Goal: Communication & Community: Answer question/provide support

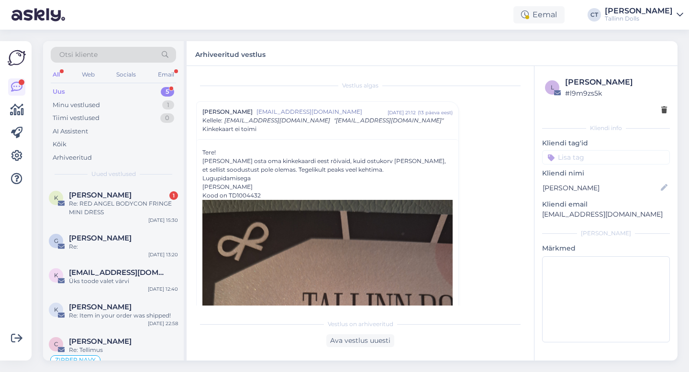
scroll to position [457, 0]
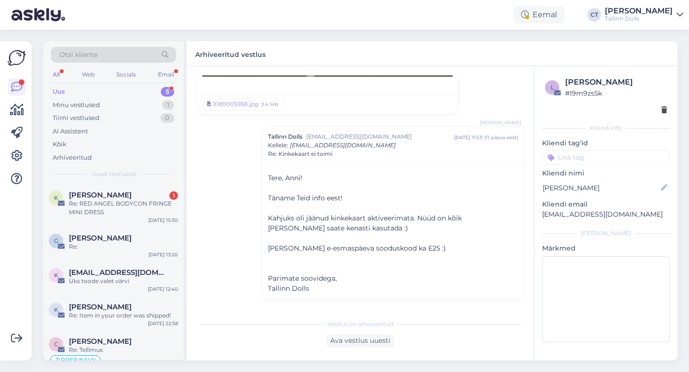
click at [223, 156] on div "Vestlus algas [PERSON_NAME] [EMAIL_ADDRESS][DOMAIN_NAME] [DATE] 21:12 ( 13 päev…" at bounding box center [364, 191] width 337 height 230
click at [118, 197] on span "[PERSON_NAME]" at bounding box center [100, 195] width 63 height 9
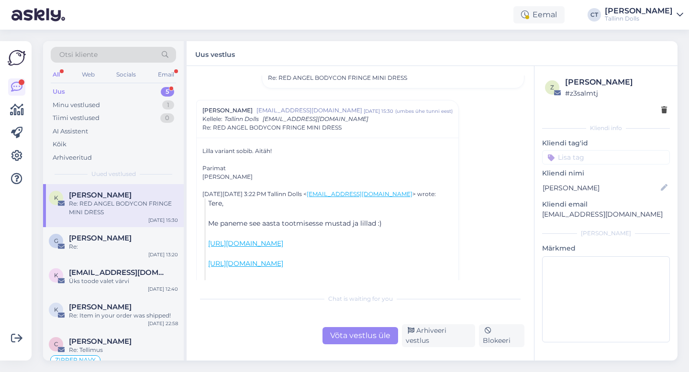
scroll to position [328, 0]
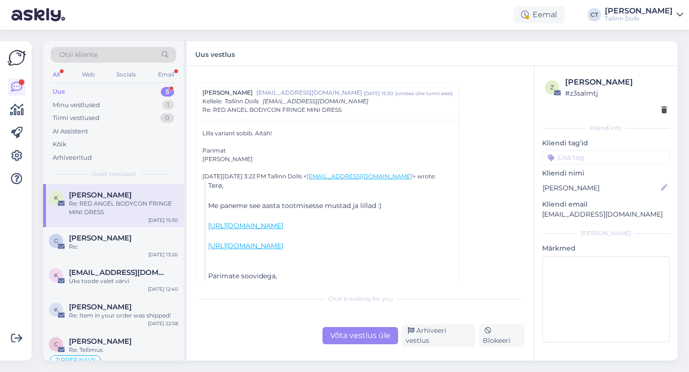
click at [493, 165] on div "Vestlus algas [PERSON_NAME] [PERSON_NAME][EMAIL_ADDRESS][DOMAIN_NAME] [DATE] 14…" at bounding box center [364, 178] width 337 height 205
click at [363, 338] on div "Võta vestlus üle" at bounding box center [360, 335] width 76 height 17
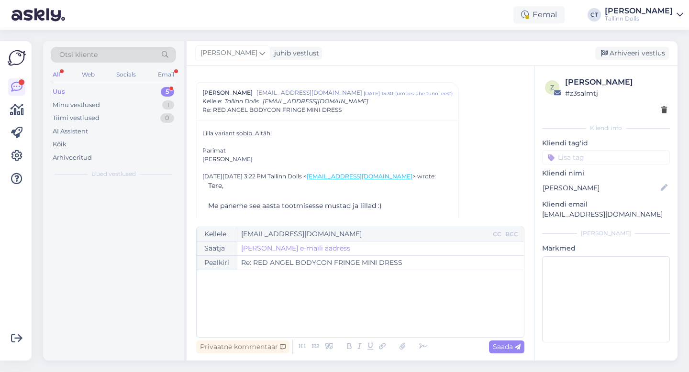
scroll to position [334, 0]
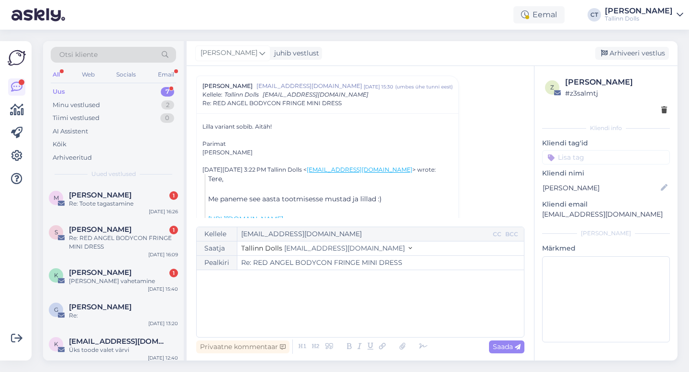
click at [374, 316] on div "﻿" at bounding box center [360, 303] width 318 height 57
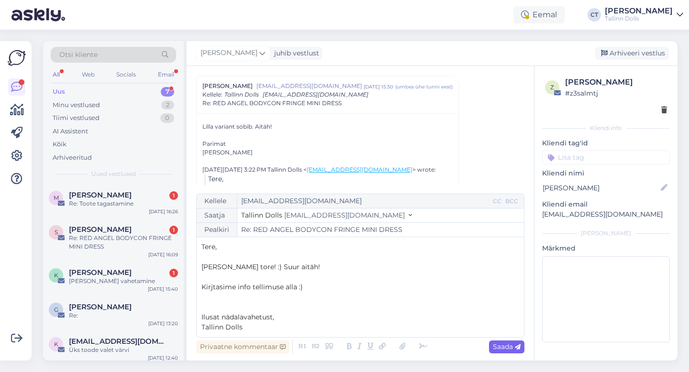
click at [518, 350] on icon at bounding box center [518, 347] width 6 height 6
type input "Re: Re: RED ANGEL BODYCON FRINGE MINI DRESS"
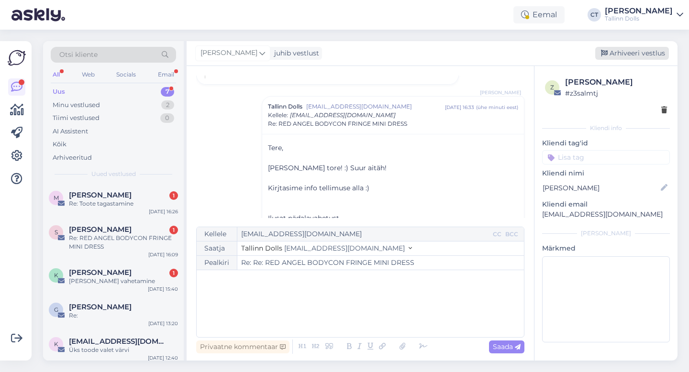
click at [642, 57] on div "Arhiveeri vestlus" at bounding box center [632, 53] width 74 height 13
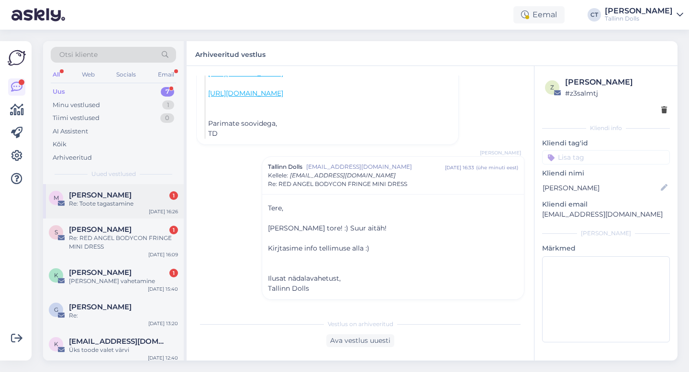
click at [117, 195] on div "[PERSON_NAME] 1" at bounding box center [123, 195] width 109 height 9
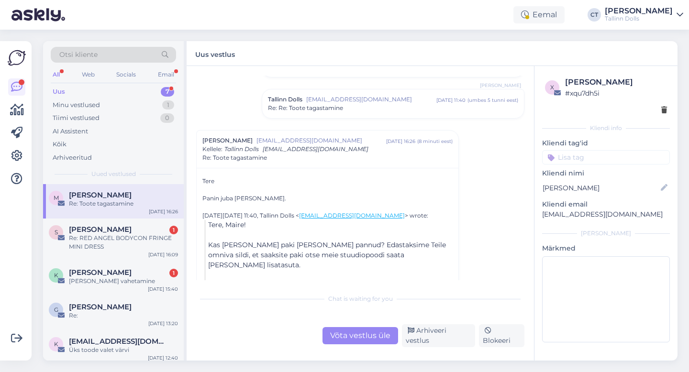
scroll to position [199, 0]
click at [362, 110] on div "Re: Re: Toote tagastamine" at bounding box center [393, 106] width 250 height 9
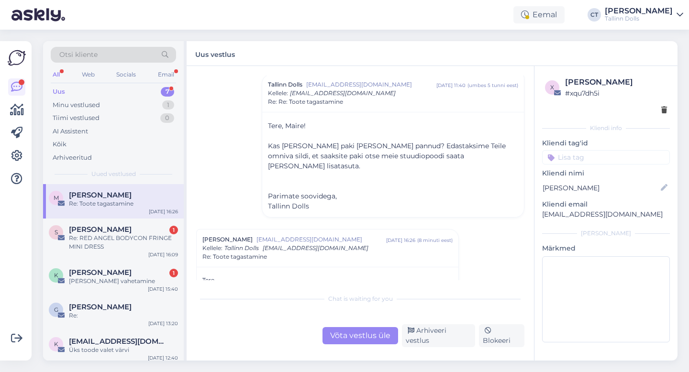
scroll to position [244, 0]
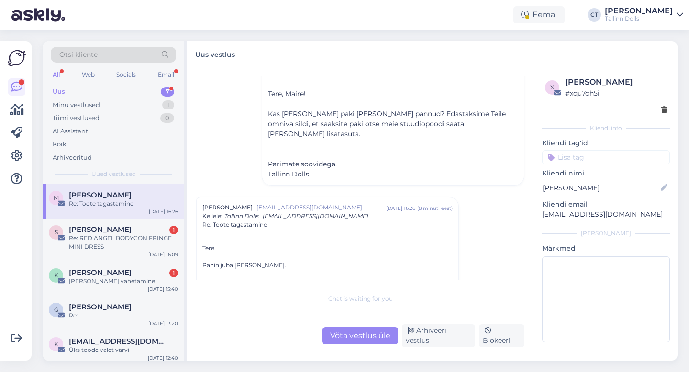
click at [355, 344] on div "Võta vestlus üle" at bounding box center [360, 335] width 76 height 17
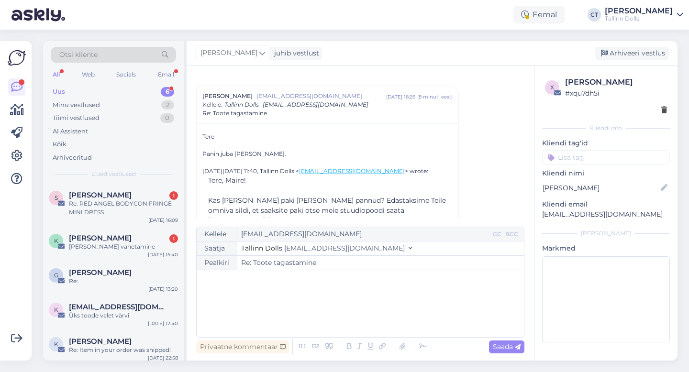
click at [360, 320] on div "﻿" at bounding box center [360, 303] width 318 height 57
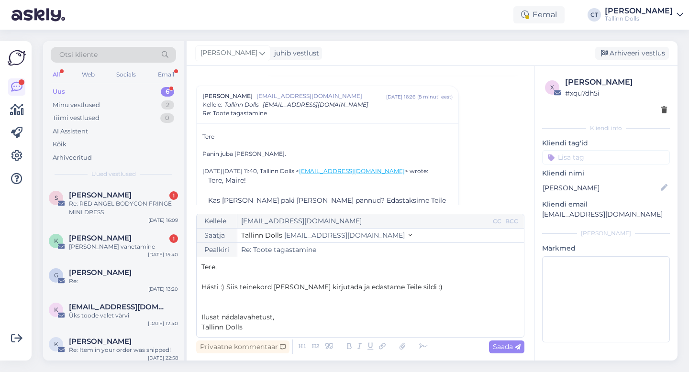
click at [484, 286] on p "Hästi :) Siis teinekord [PERSON_NAME] kirjutada ja edastame Teile sildi :)" at bounding box center [360, 287] width 318 height 10
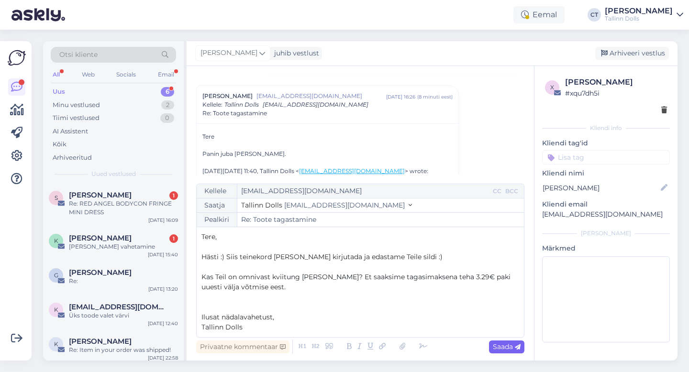
click at [515, 348] on icon at bounding box center [518, 347] width 6 height 6
type input "Re: Re: Toote tagastamine"
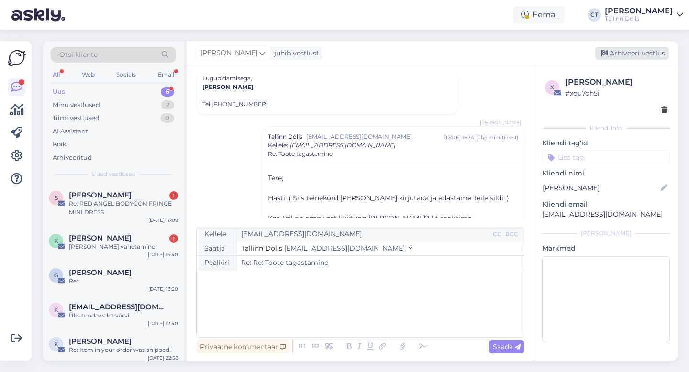
click at [629, 55] on div "Arhiveeri vestlus" at bounding box center [632, 53] width 74 height 13
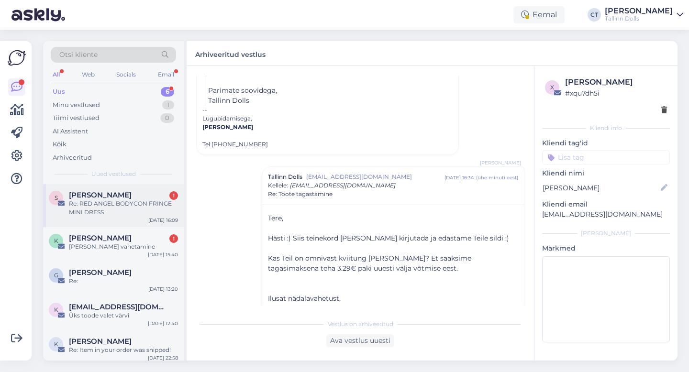
click at [101, 203] on div "Re: RED ANGEL BODYCON FRINGE MINI DRESS" at bounding box center [123, 207] width 109 height 17
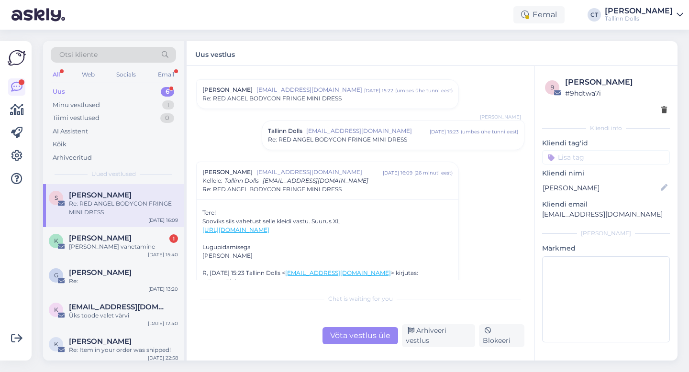
scroll to position [214, 0]
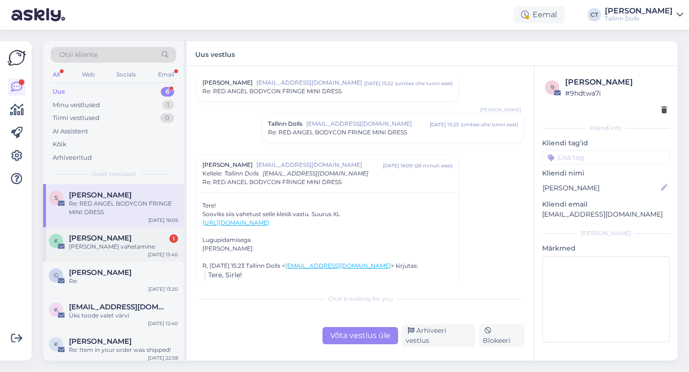
click at [49, 247] on div "K [PERSON_NAME] 1 Kleidi vahetamine" at bounding box center [113, 242] width 129 height 17
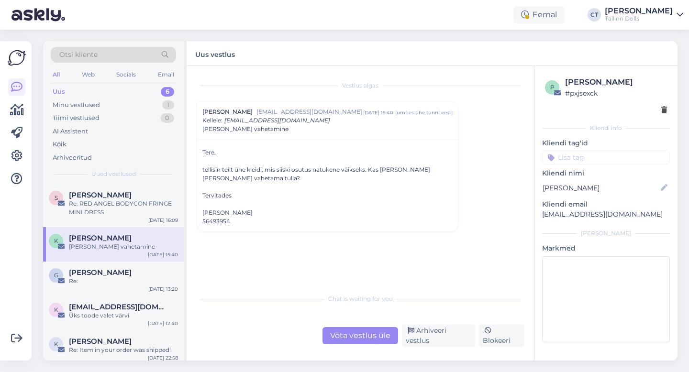
click at [362, 339] on div "Võta vestlus üle" at bounding box center [360, 335] width 76 height 17
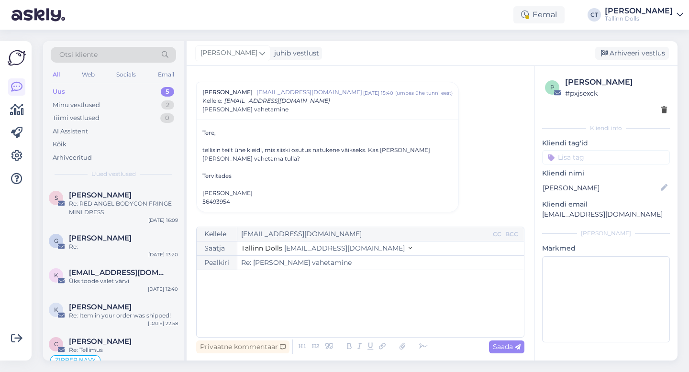
click at [357, 301] on div "﻿" at bounding box center [360, 303] width 318 height 57
click at [336, 306] on div "﻿" at bounding box center [360, 303] width 318 height 57
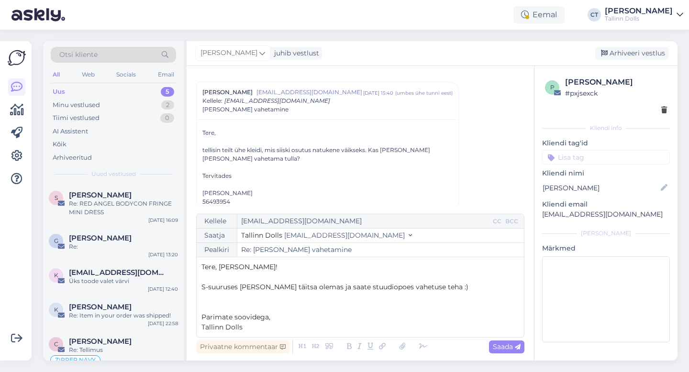
click at [495, 354] on div "Privaatne kommentaar Saada" at bounding box center [360, 347] width 328 height 18
click at [502, 351] on span "Saada" at bounding box center [507, 346] width 28 height 9
type input "Re: Re: [PERSON_NAME] vahetamine"
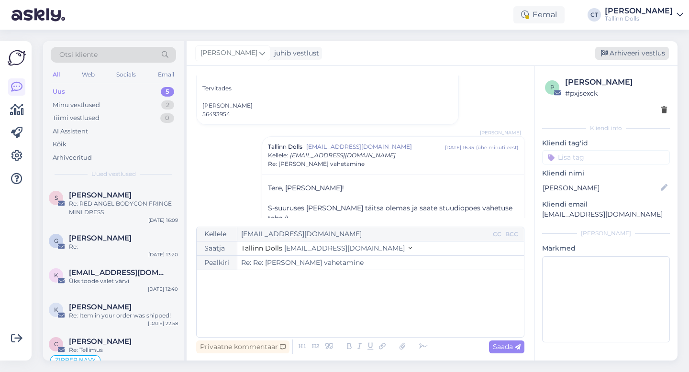
click at [629, 52] on div "Arhiveeri vestlus" at bounding box center [632, 53] width 74 height 13
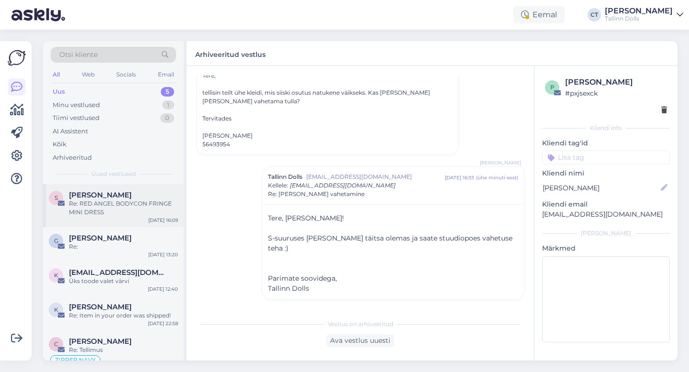
click at [104, 214] on div "Re: RED ANGEL BODYCON FRINGE MINI DRESS" at bounding box center [123, 207] width 109 height 17
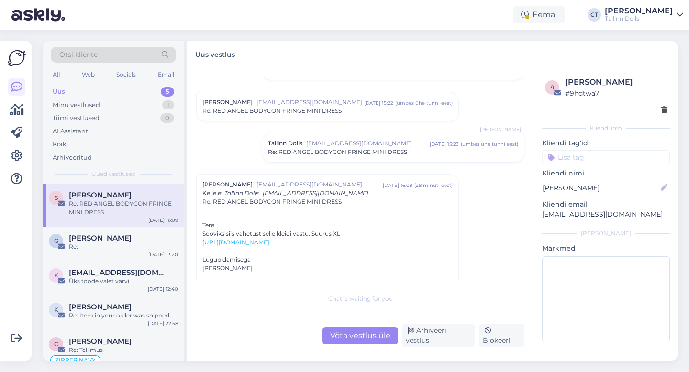
scroll to position [200, 0]
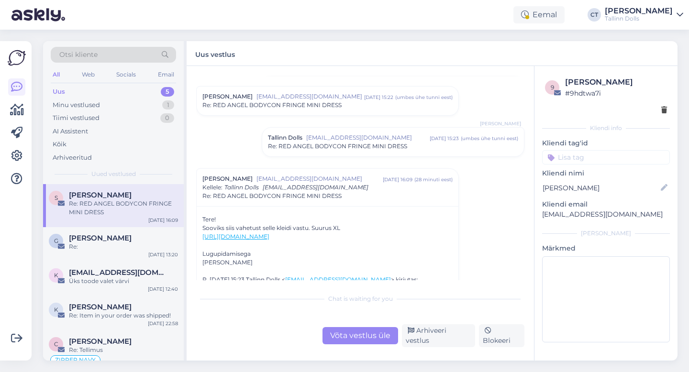
click at [269, 238] on link "[URL][DOMAIN_NAME]" at bounding box center [235, 236] width 67 height 7
click at [351, 340] on div "Võta vestlus üle" at bounding box center [360, 335] width 76 height 17
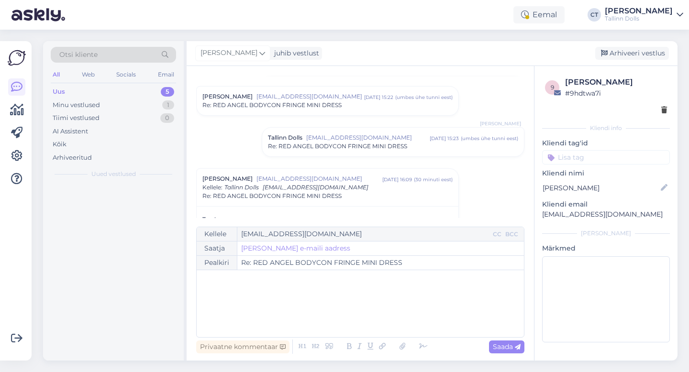
scroll to position [293, 0]
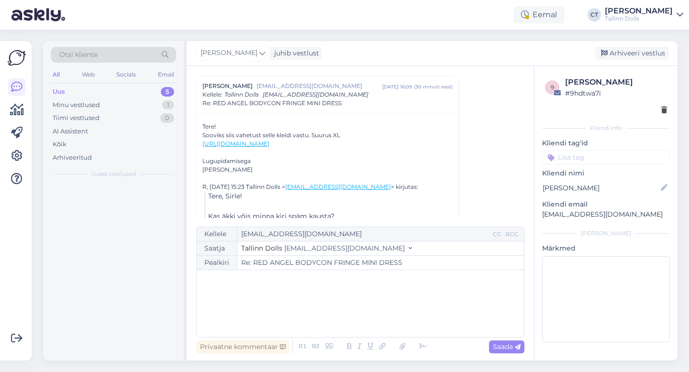
click at [354, 315] on div "﻿" at bounding box center [360, 303] width 318 height 57
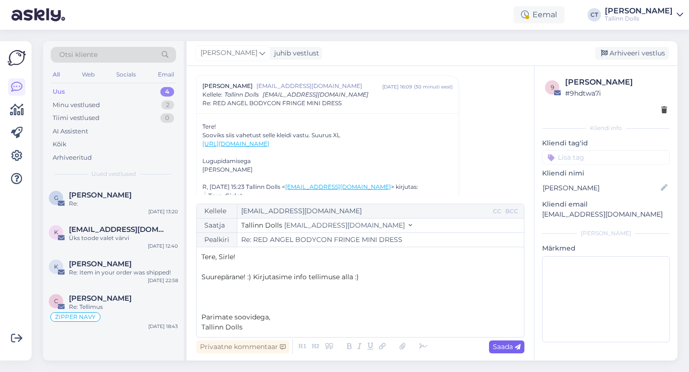
click at [516, 350] on icon at bounding box center [518, 347] width 6 height 6
type input "Re: Re: RED ANGEL BODYCON FRINGE MINI DRESS"
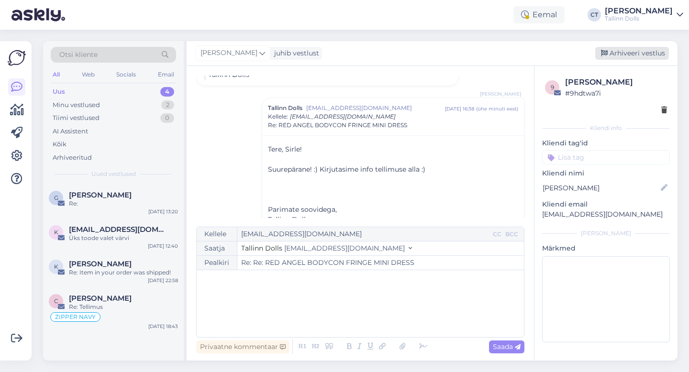
click at [638, 58] on div "Arhiveeri vestlus" at bounding box center [632, 53] width 74 height 13
